Goal: Communication & Community: Answer question/provide support

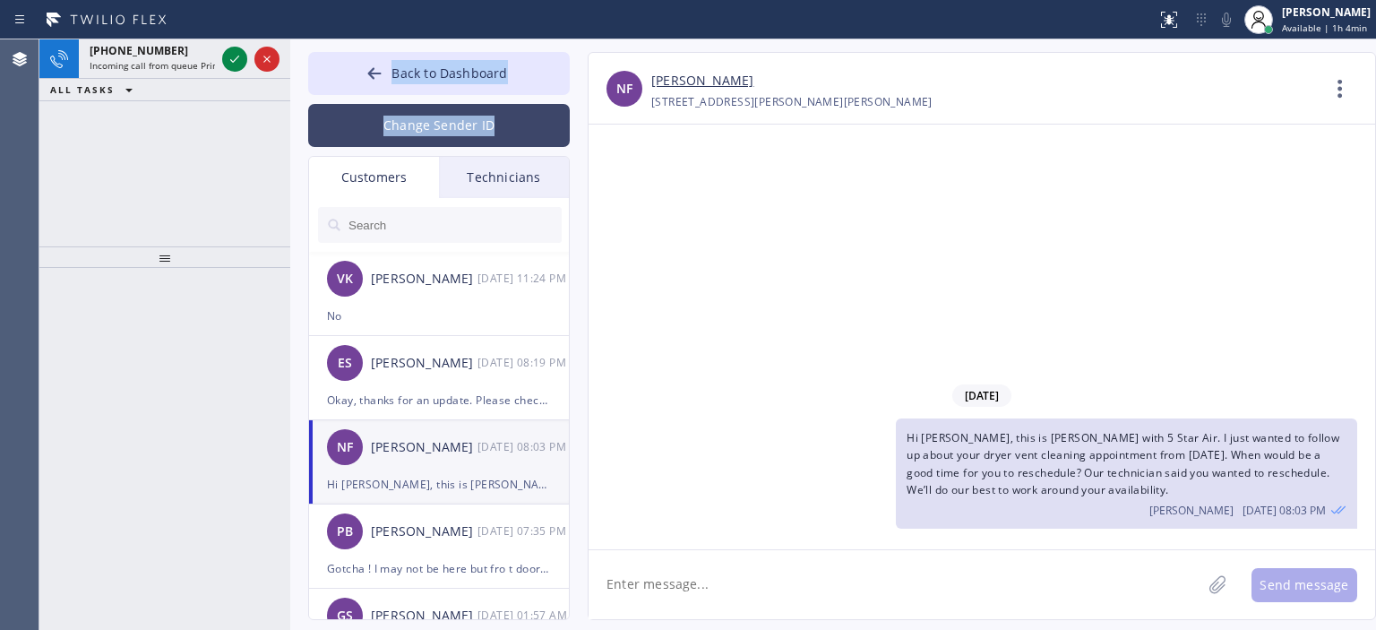
drag, startPoint x: 290, startPoint y: 72, endPoint x: 566, endPoint y: 111, distance: 278.6
click at [566, 111] on div "Back to Dashboard Change Sender ID Customers Technicians VK [PERSON_NAME] [DATE…" at bounding box center [832, 334] width 1085 height 590
click at [290, 96] on div "[PHONE_NUMBER] Incoming call from queue Primary ADC ALL TASKS ALL TASKS ACTIVE …" at bounding box center [707, 334] width 1336 height 590
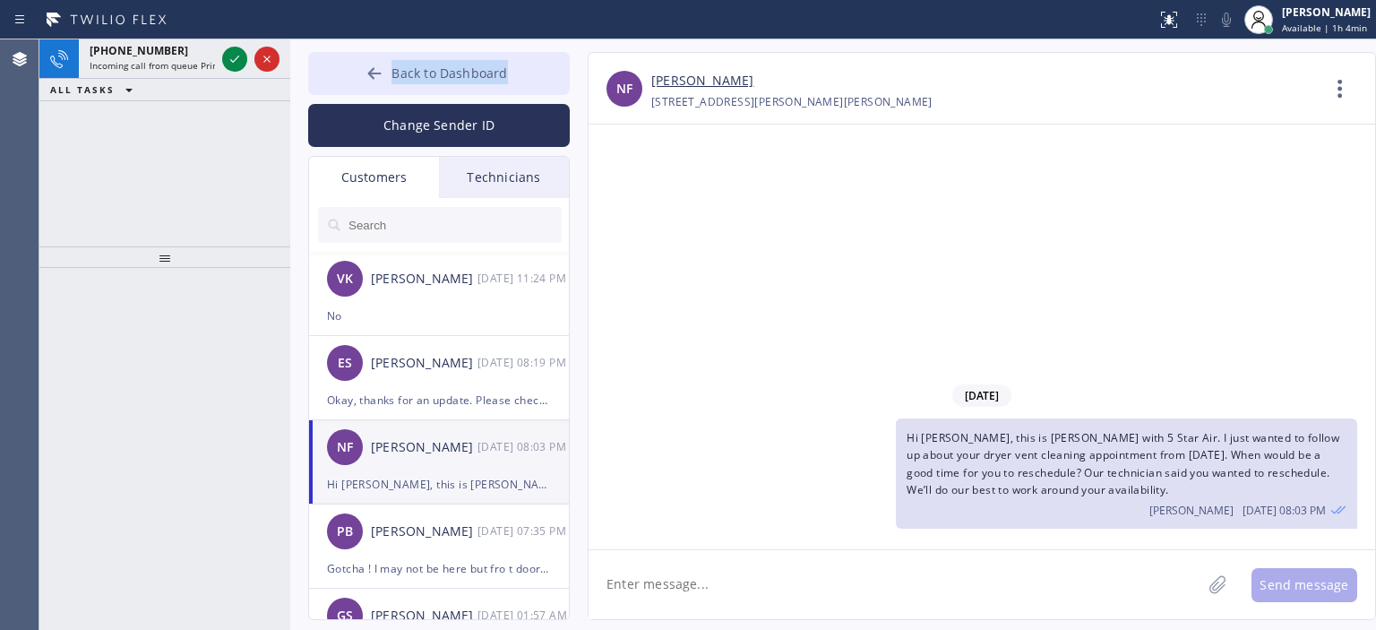
click at [358, 71] on button "Back to Dashboard" at bounding box center [439, 73] width 262 height 43
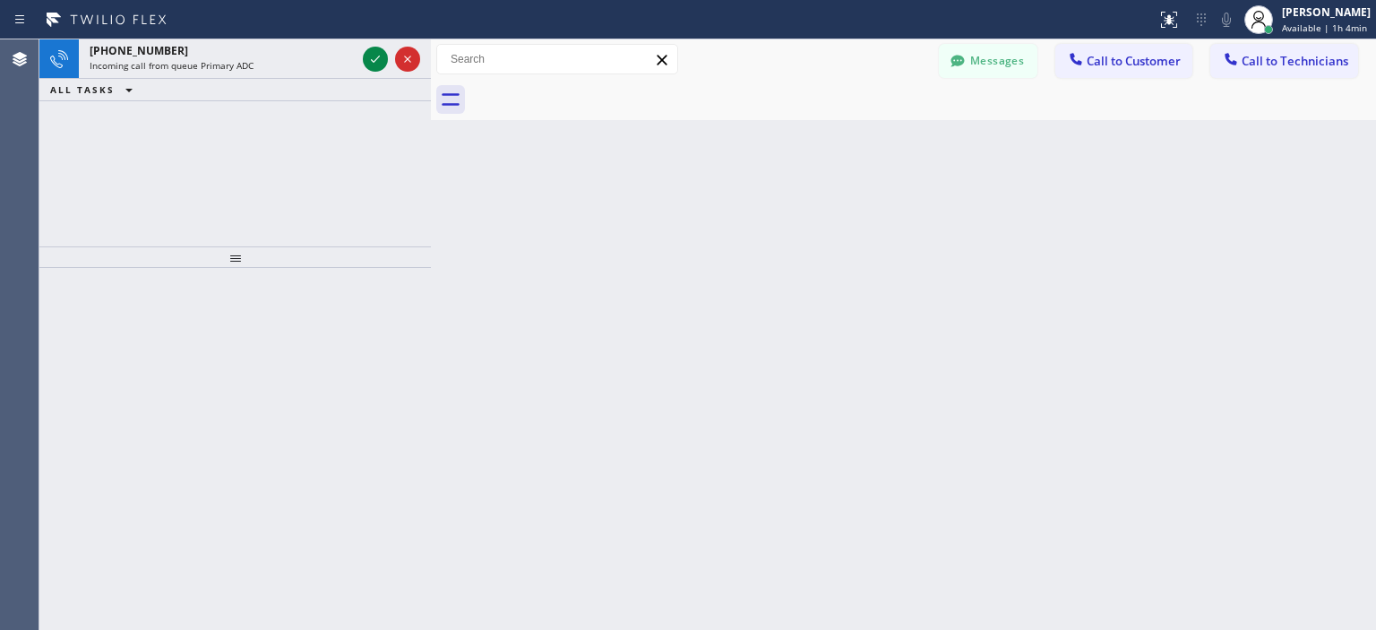
drag, startPoint x: 288, startPoint y: 103, endPoint x: 537, endPoint y: 126, distance: 250.1
click at [431, 127] on div at bounding box center [431, 334] width 0 height 590
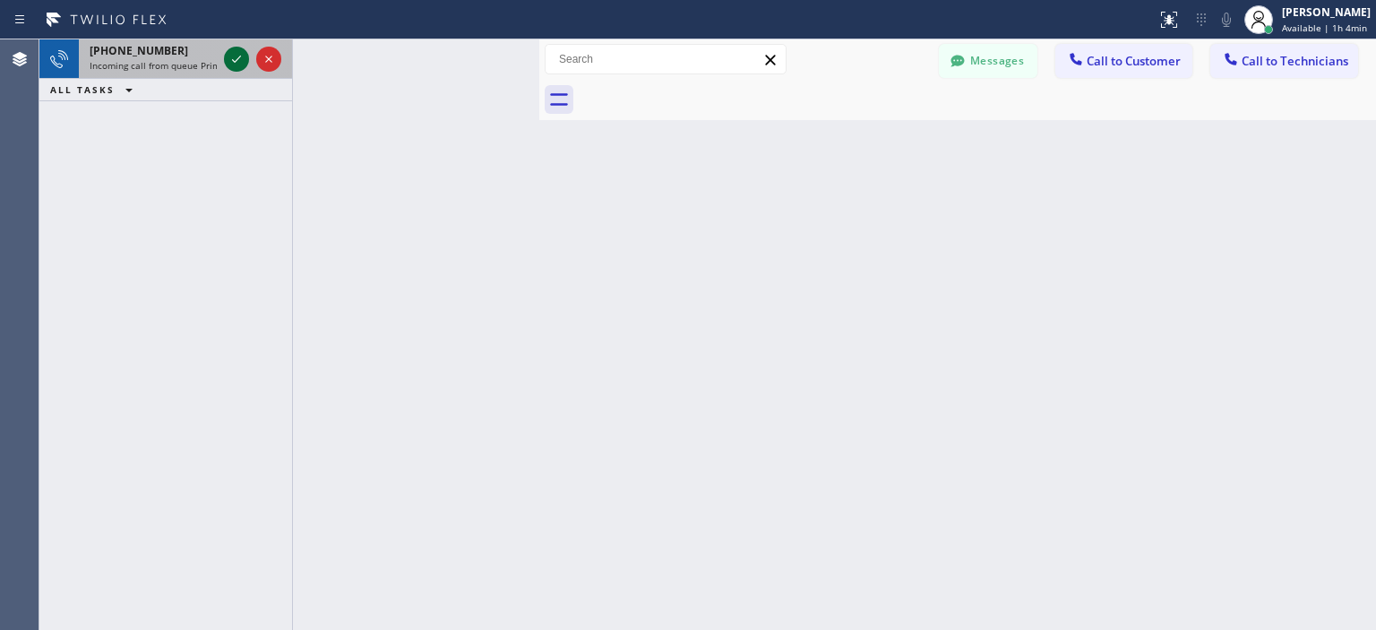
click at [227, 60] on icon at bounding box center [236, 58] width 21 height 21
click at [233, 60] on icon at bounding box center [236, 59] width 9 height 7
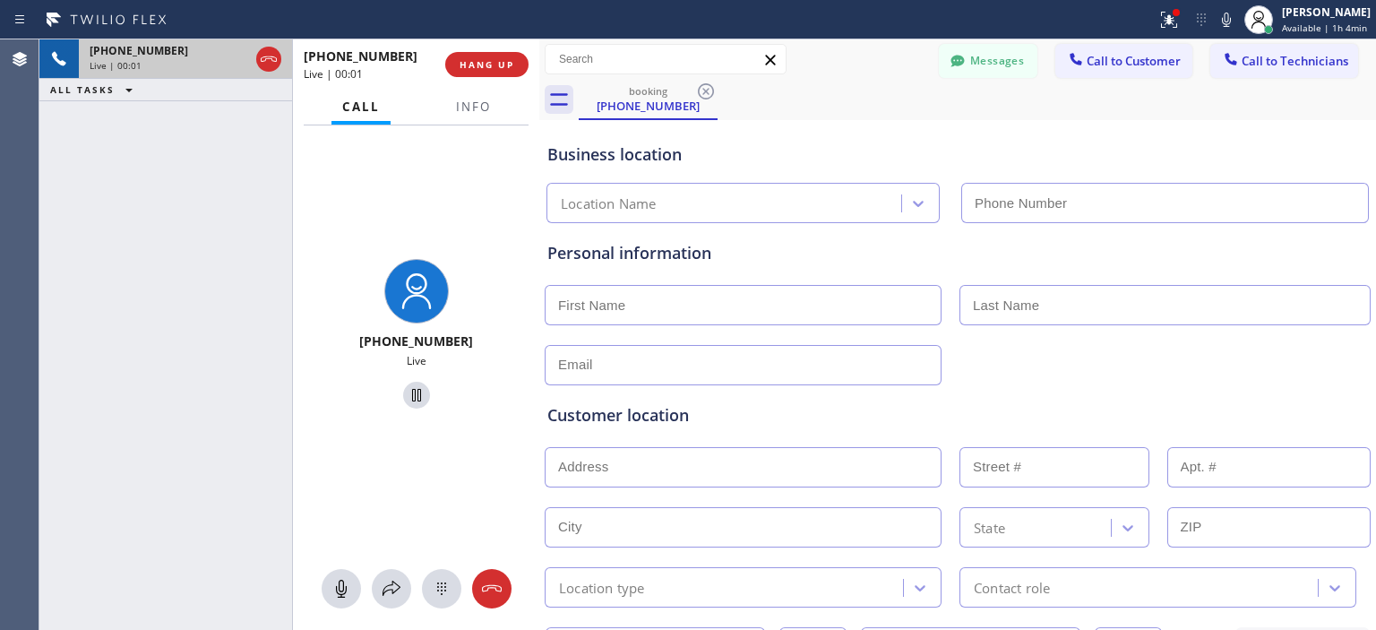
type input "[PHONE_NUMBER]"
click at [491, 69] on span "HANG UP" at bounding box center [486, 64] width 55 height 13
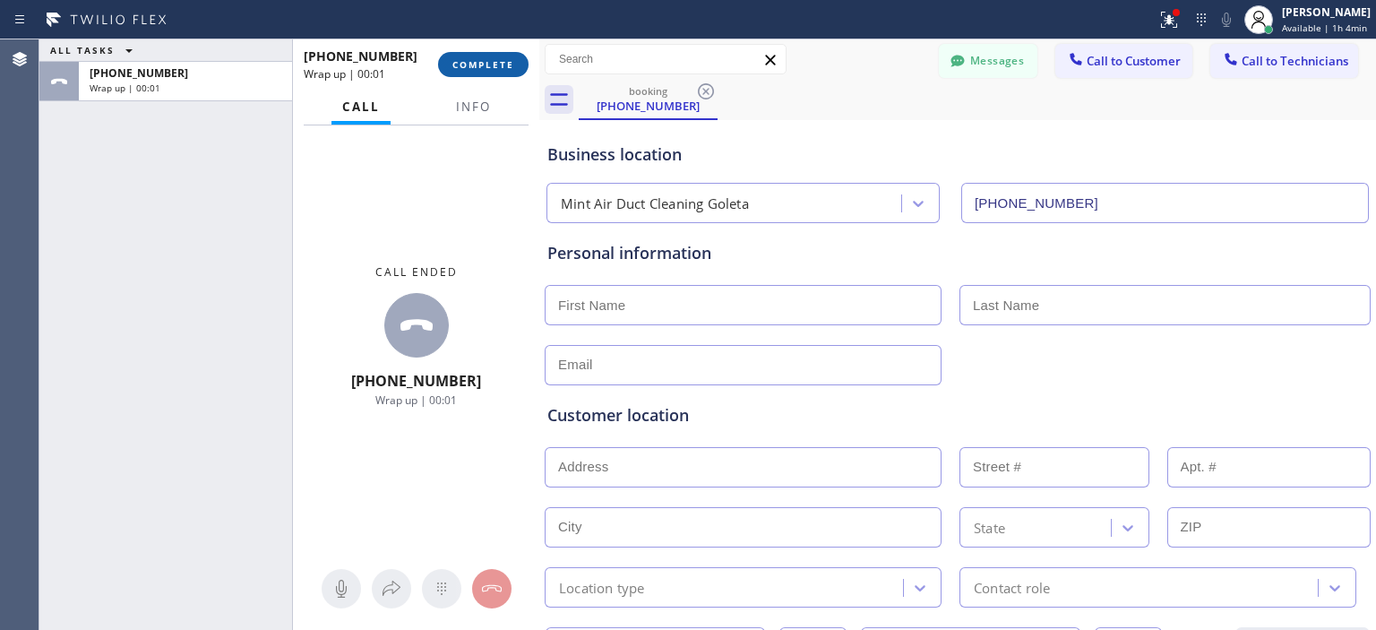
click at [491, 69] on span "COMPLETE" at bounding box center [483, 64] width 62 height 13
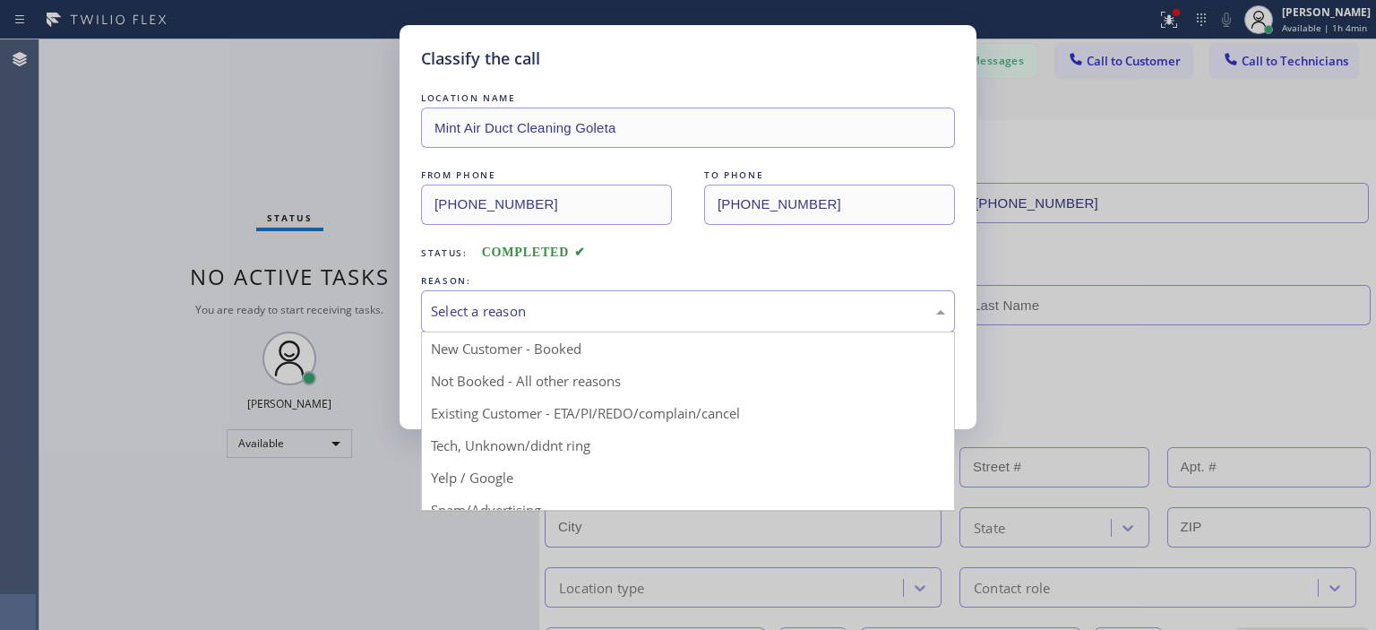
click at [646, 297] on div "Select a reason" at bounding box center [688, 311] width 534 height 42
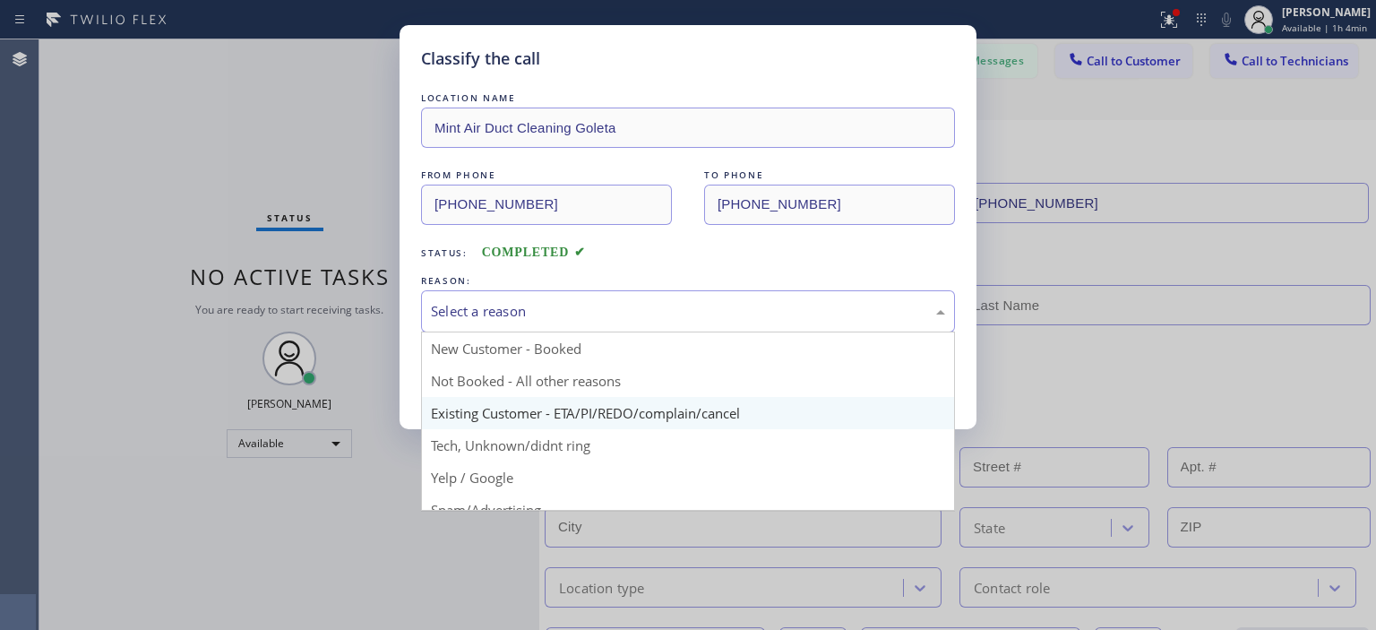
scroll to position [112, 0]
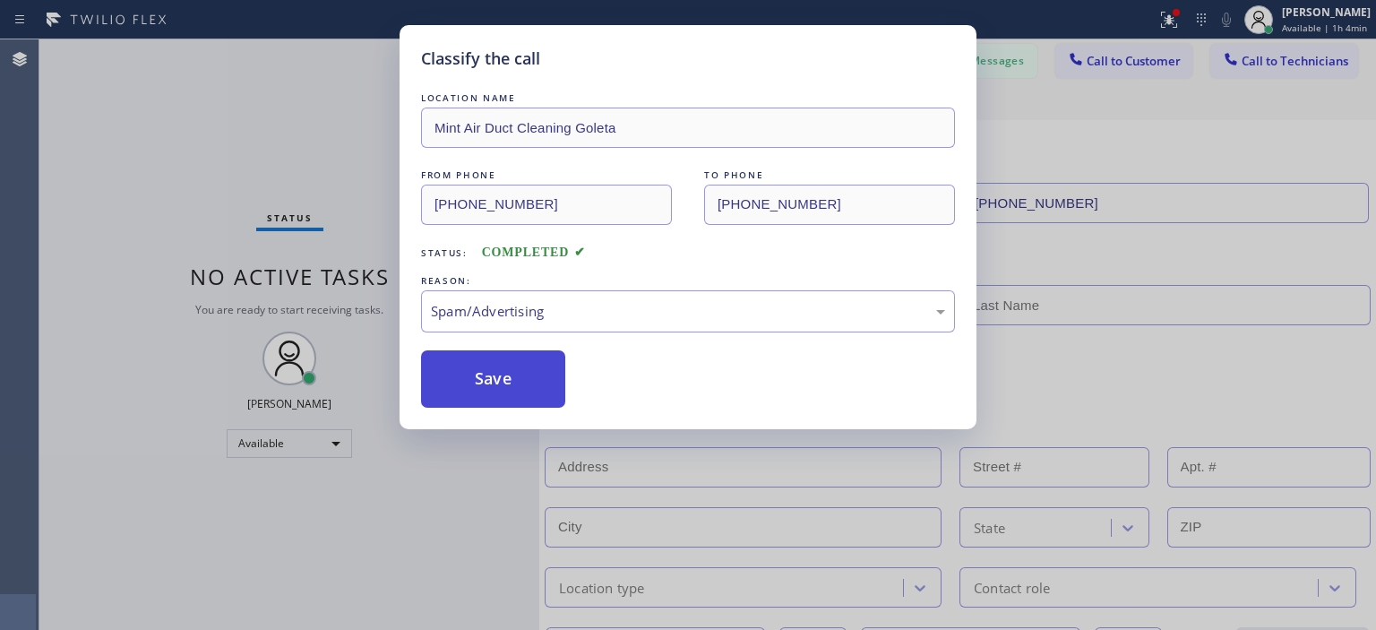
click at [507, 386] on button "Save" at bounding box center [493, 378] width 144 height 57
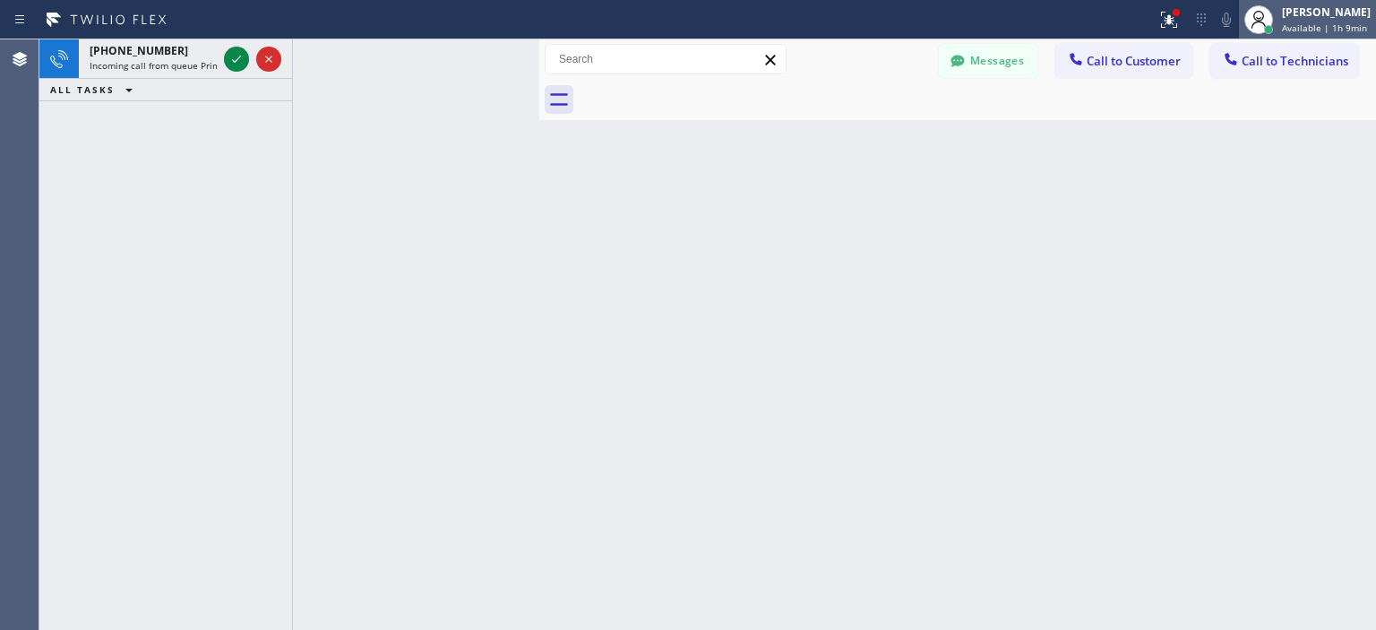
click at [1299, 8] on div "[PERSON_NAME]" at bounding box center [1326, 11] width 89 height 15
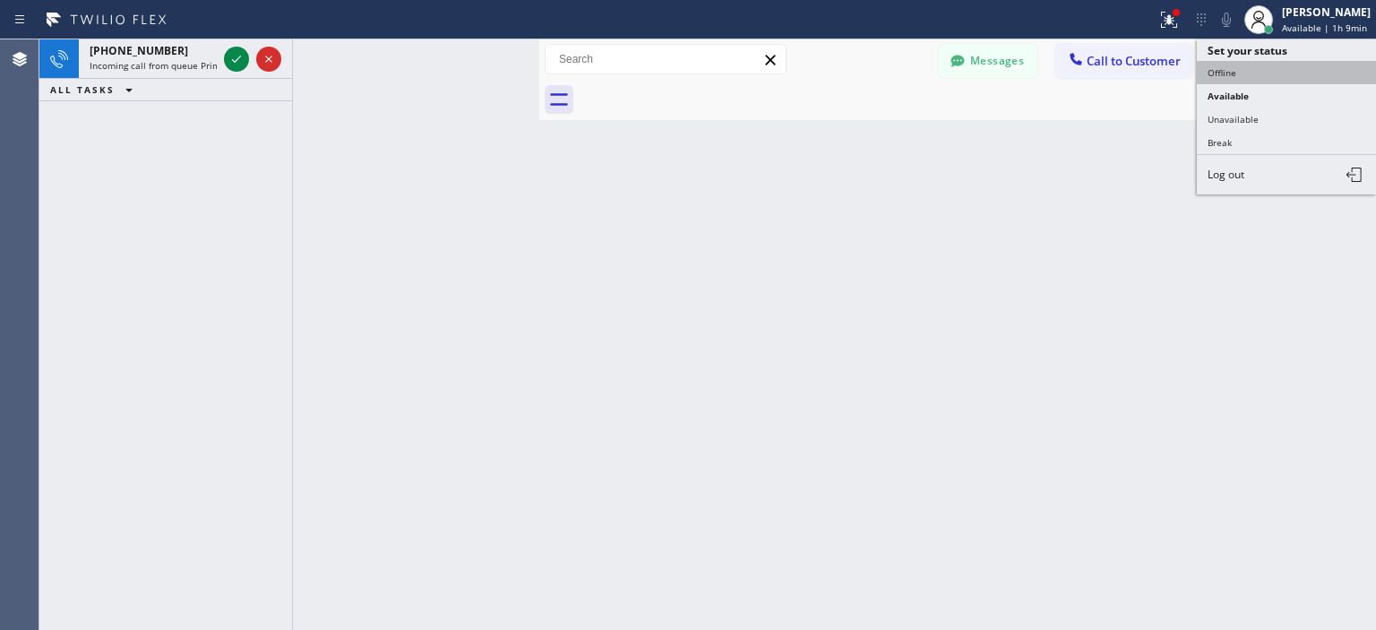
click at [1254, 74] on button "Offline" at bounding box center [1286, 72] width 179 height 23
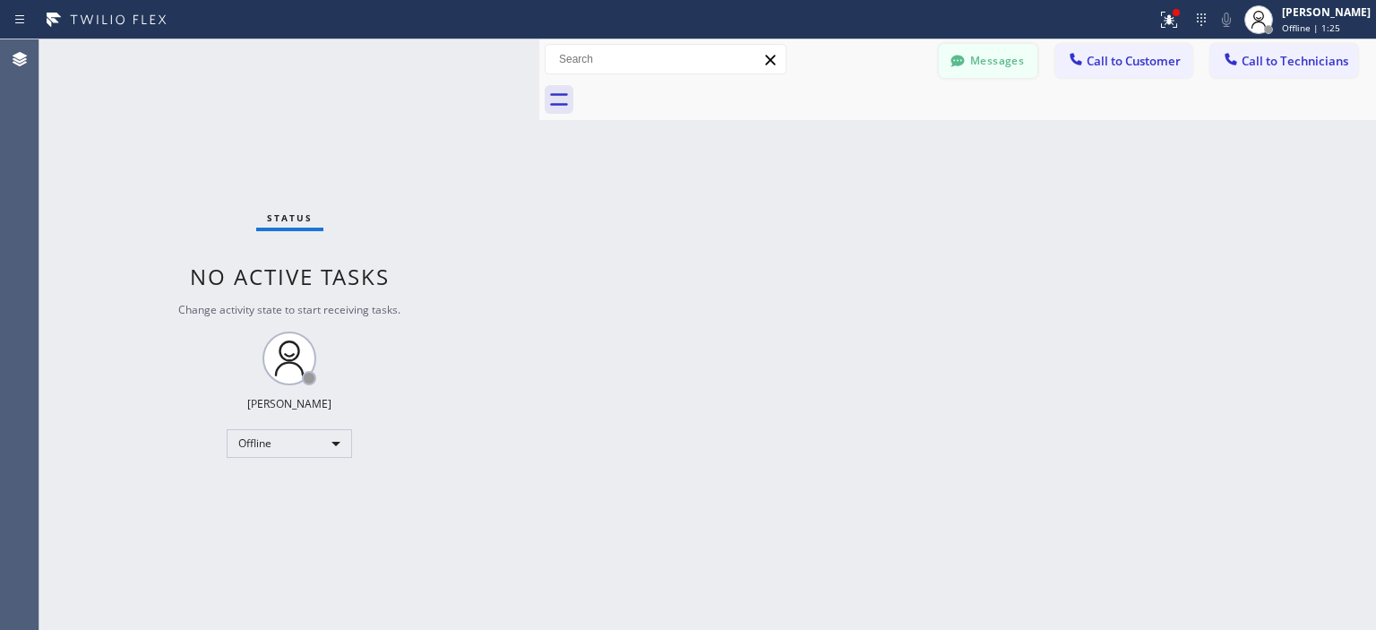
click at [981, 71] on button "Messages" at bounding box center [988, 61] width 99 height 34
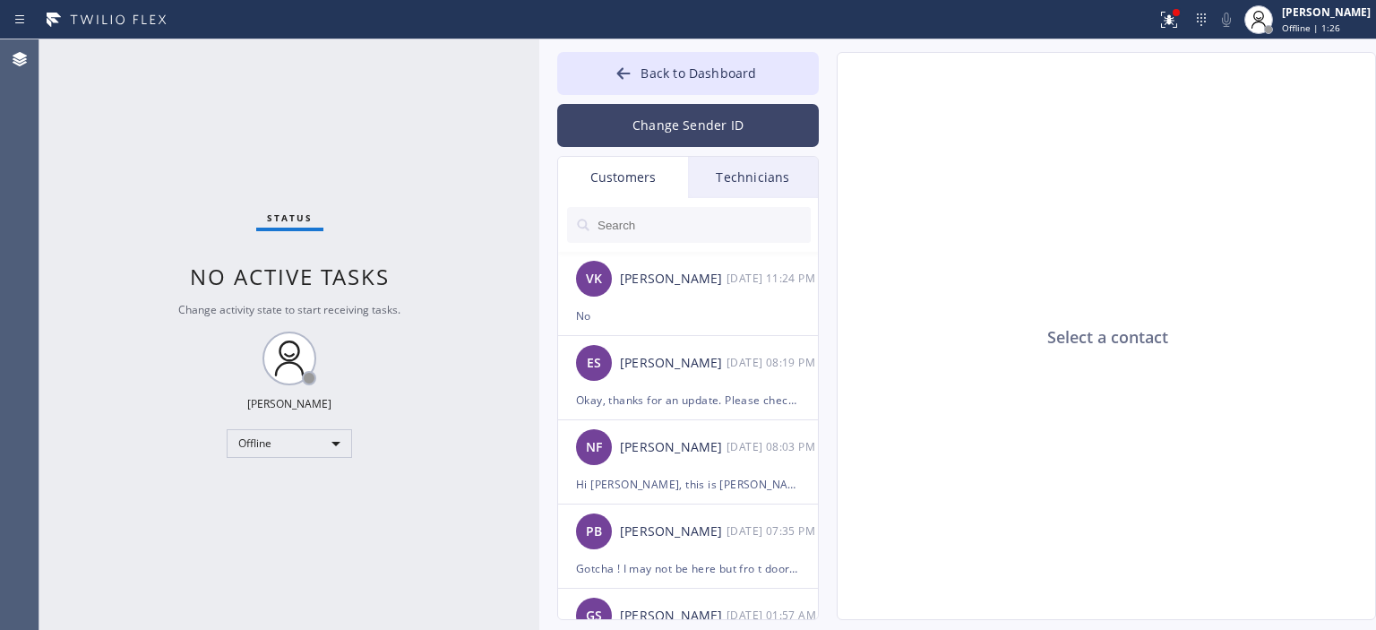
click at [709, 132] on button "Change Sender ID" at bounding box center [688, 125] width 262 height 43
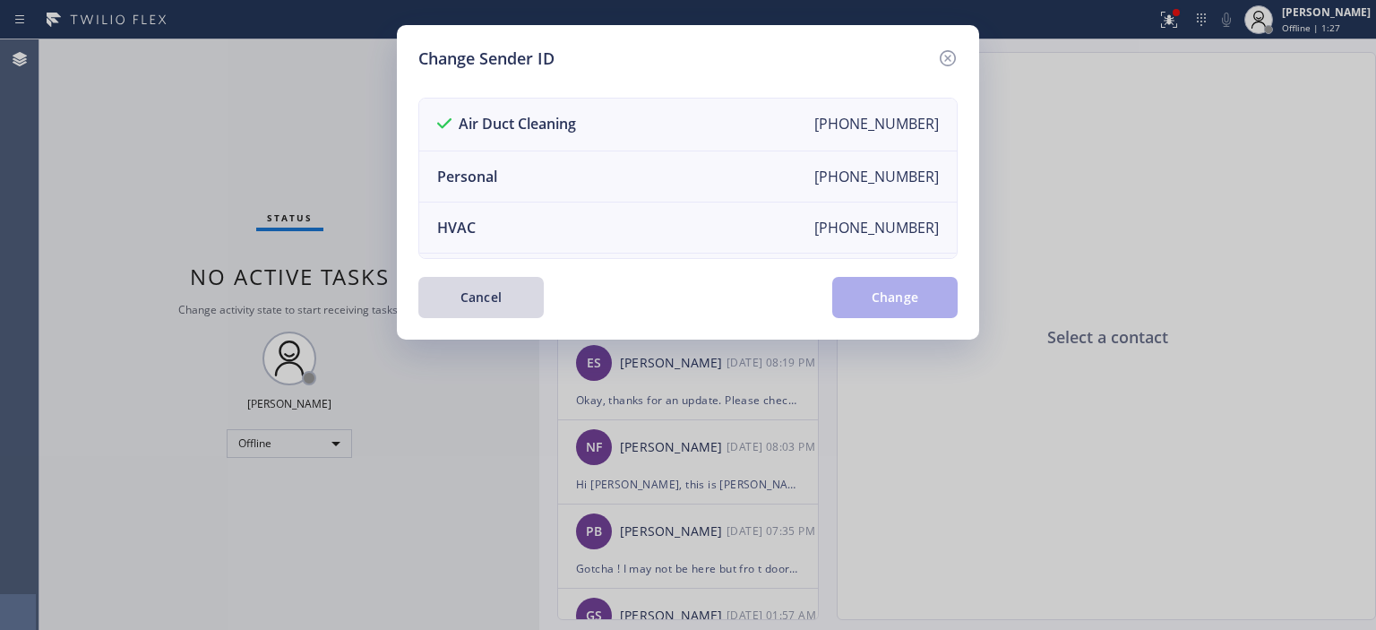
scroll to position [0, 0]
click at [648, 167] on li "Personal [PHONE_NUMBER]" at bounding box center [687, 176] width 537 height 51
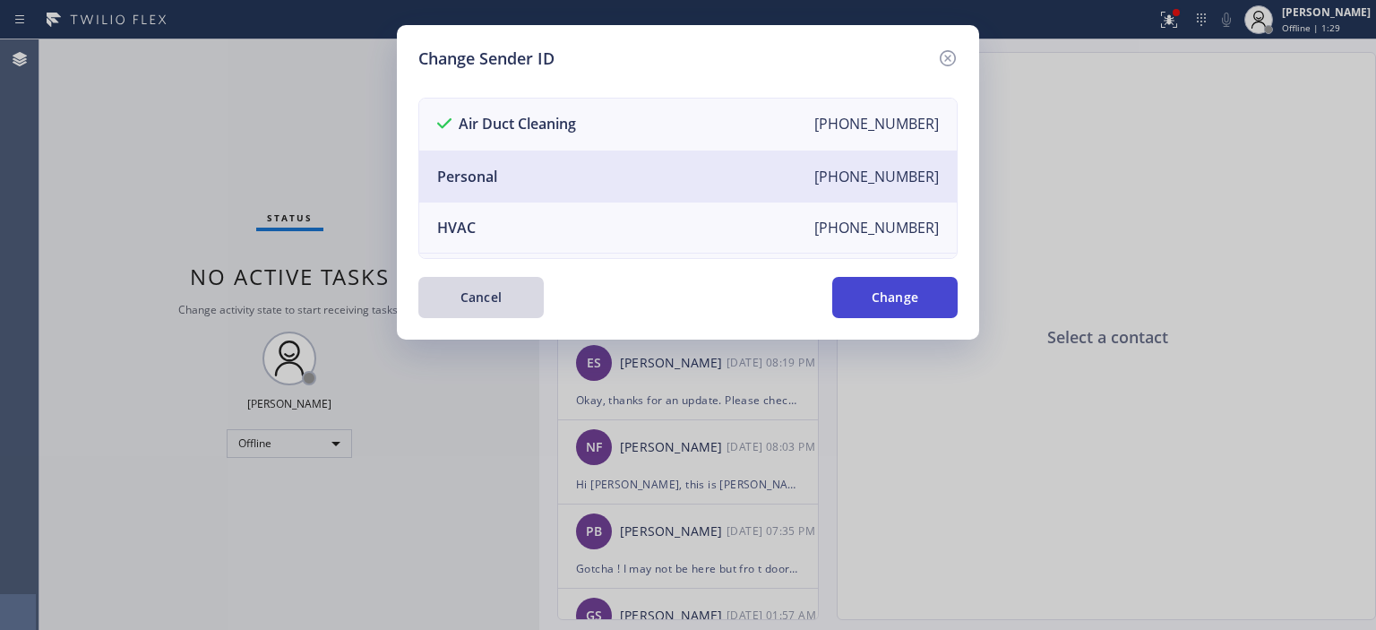
click at [895, 307] on button "Change" at bounding box center [894, 297] width 125 height 41
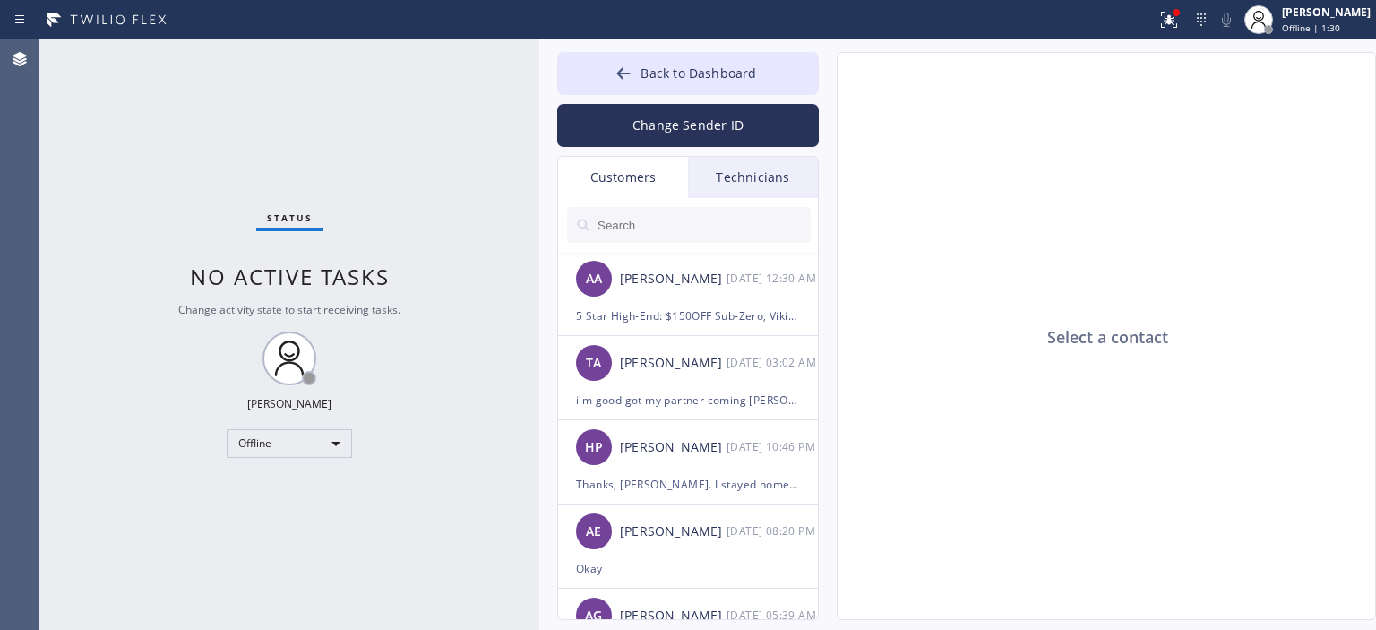
click at [773, 181] on div "Technicians" at bounding box center [753, 177] width 130 height 41
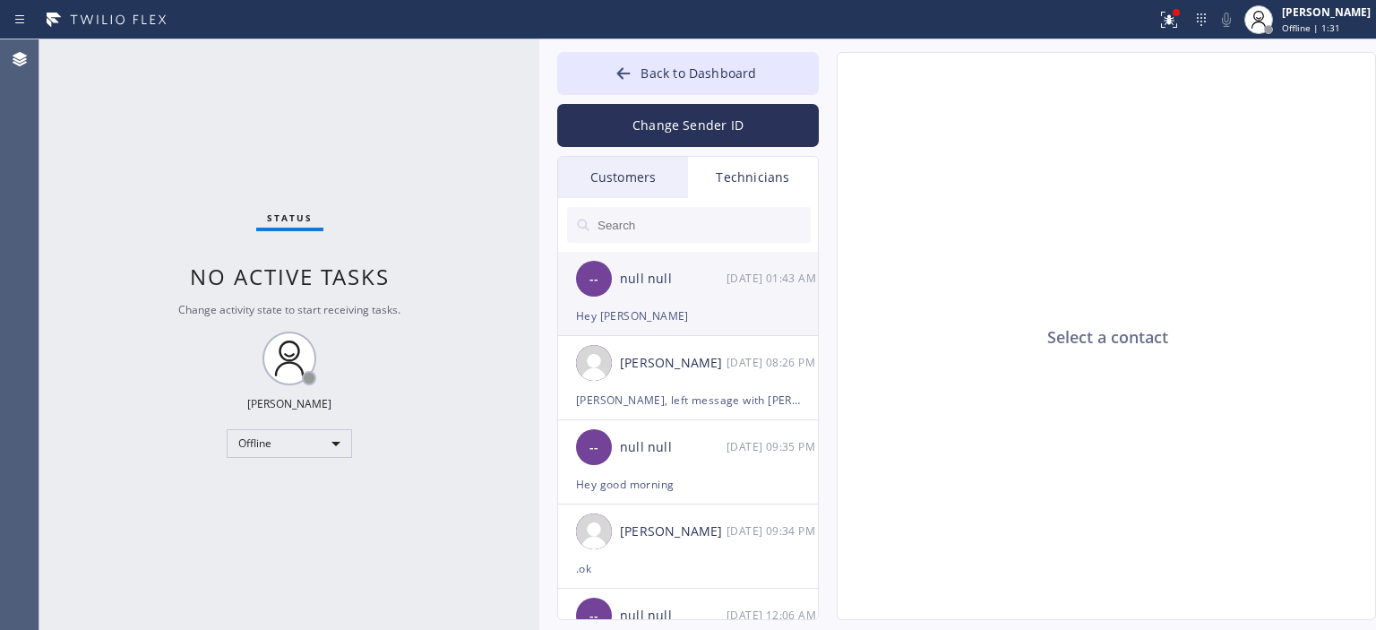
click at [756, 292] on div "-- null null [DATE] 01:43 AM" at bounding box center [689, 279] width 262 height 54
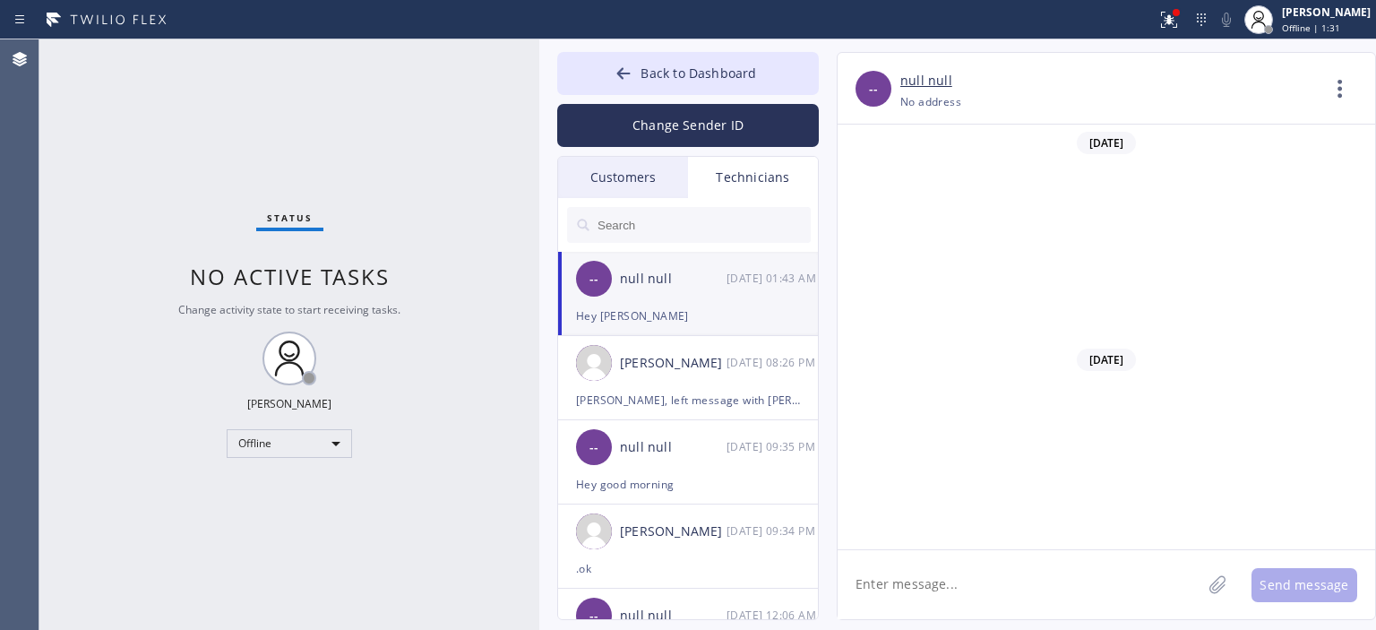
scroll to position [9489, 0]
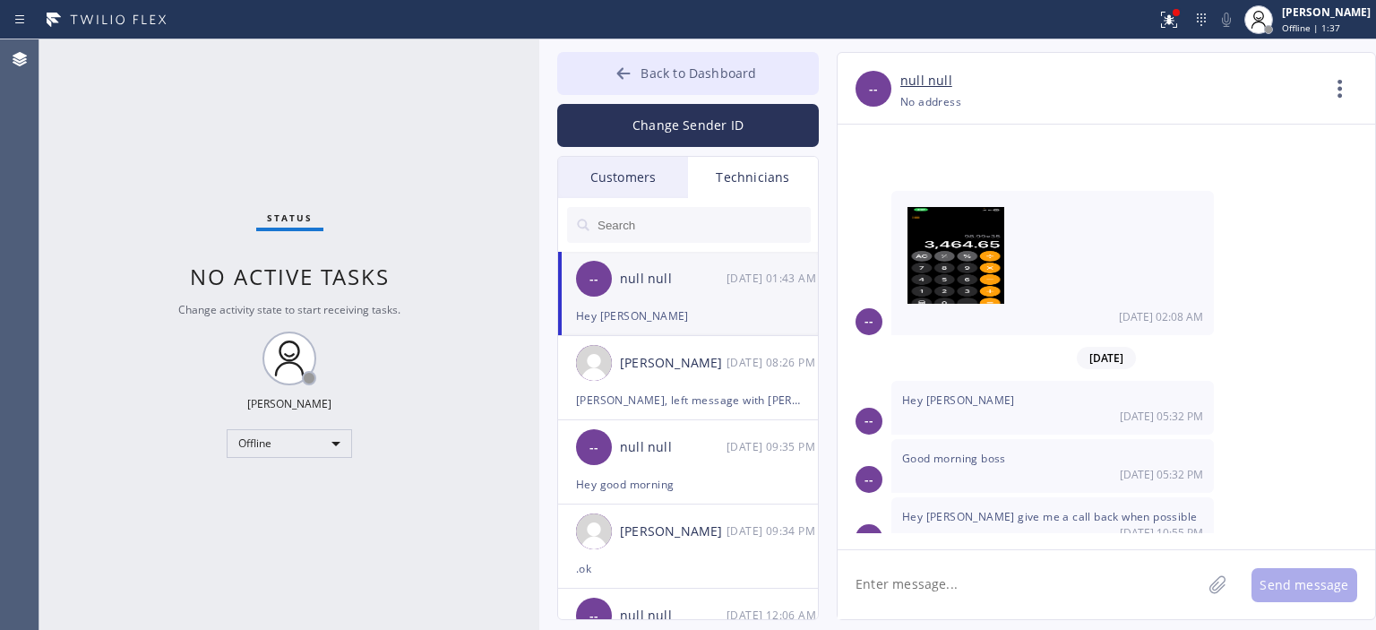
click at [615, 66] on icon at bounding box center [623, 73] width 18 height 18
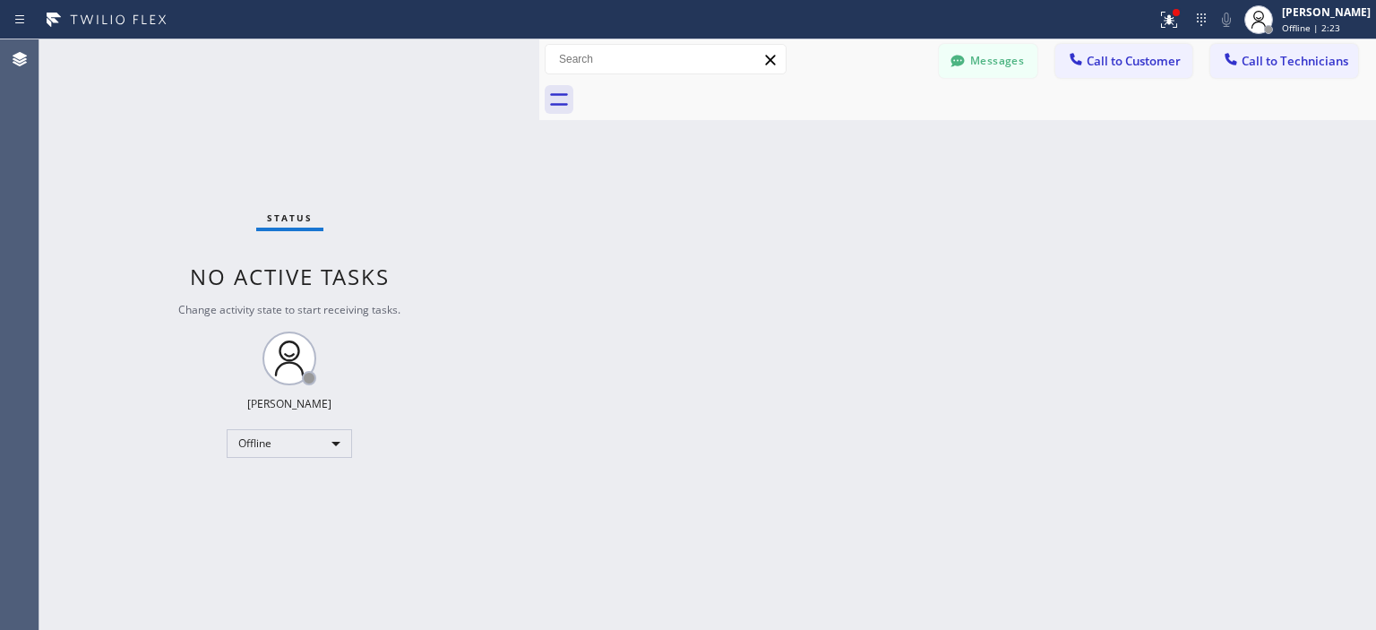
click at [57, 253] on div "Status No active tasks Change activity state to start receiving tasks. [PERSON_…" at bounding box center [289, 334] width 500 height 590
